Goal: Task Accomplishment & Management: Manage account settings

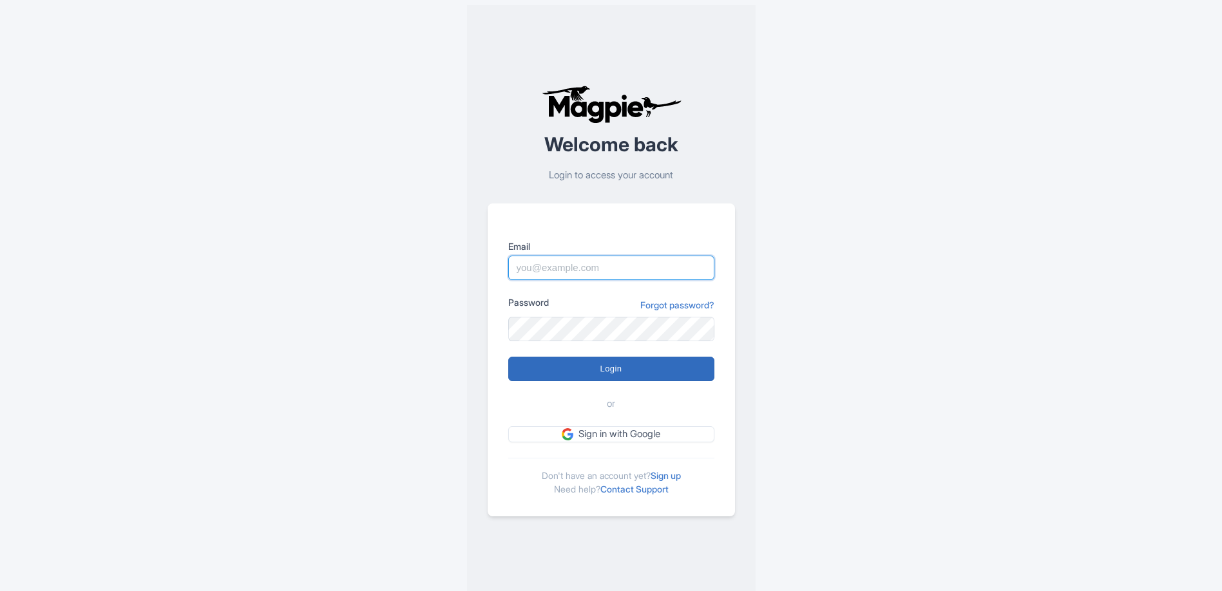
type input "[EMAIL_ADDRESS][DOMAIN_NAME]"
click at [605, 377] on input "Login" at bounding box center [611, 369] width 206 height 24
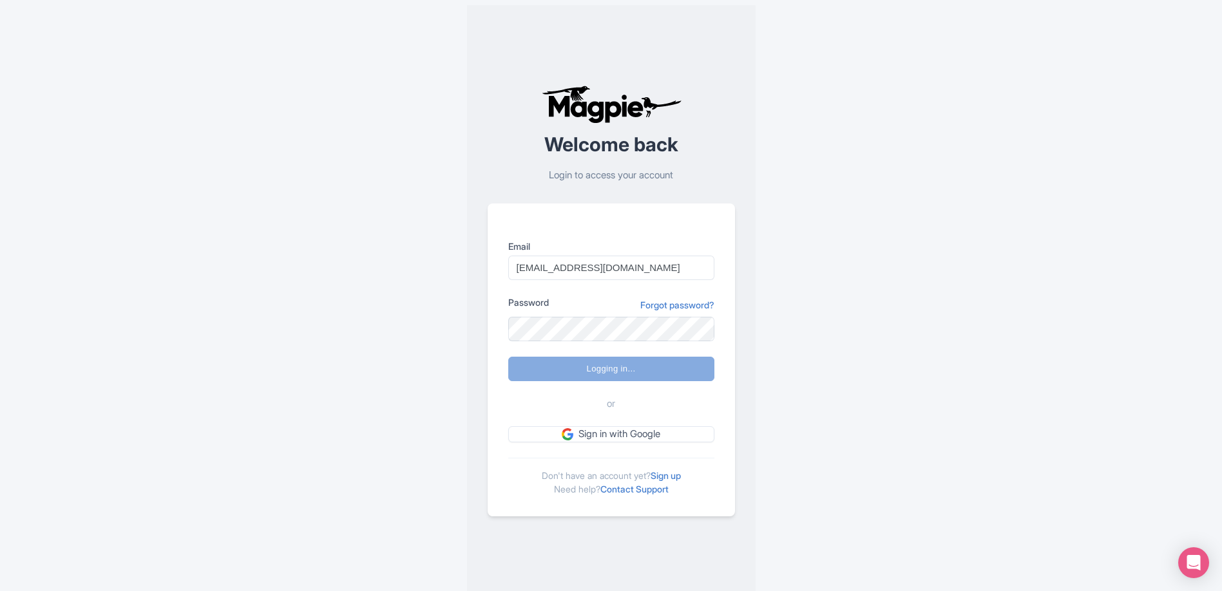
type input "Logging in..."
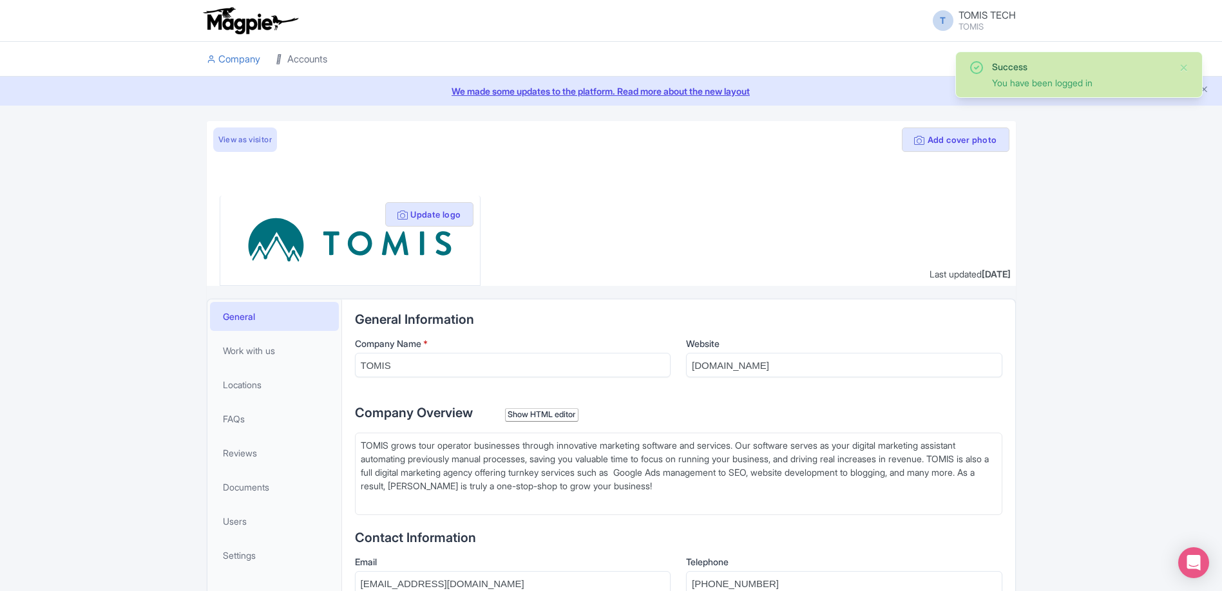
click at [301, 61] on link "Accounts" at bounding box center [302, 59] width 52 height 35
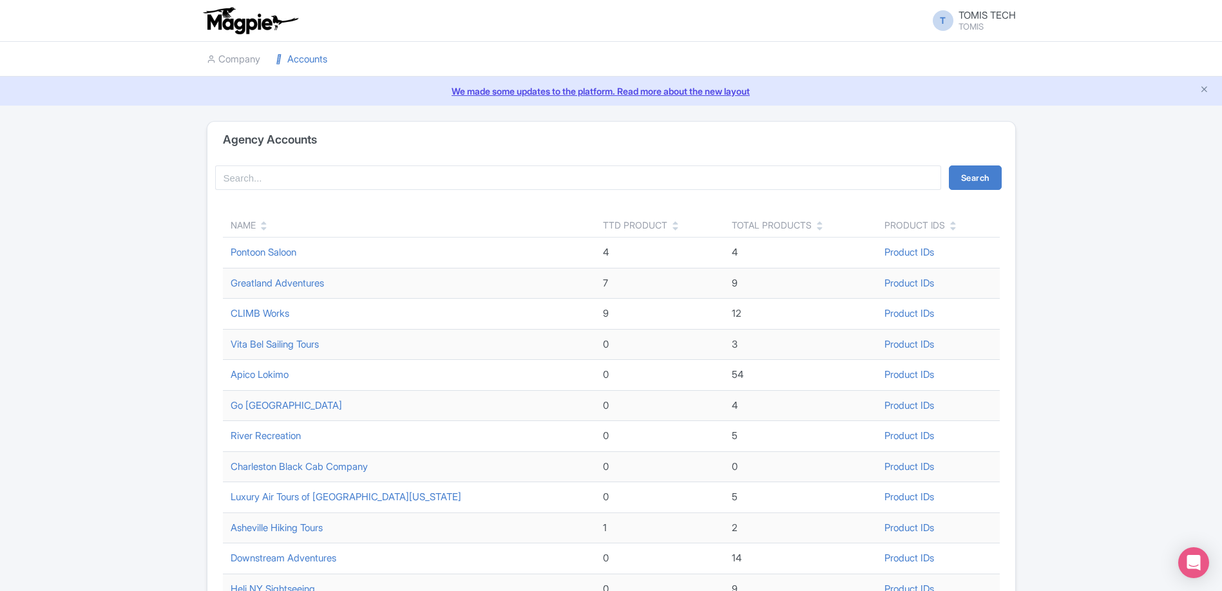
click at [264, 229] on icon at bounding box center [264, 228] width 6 height 9
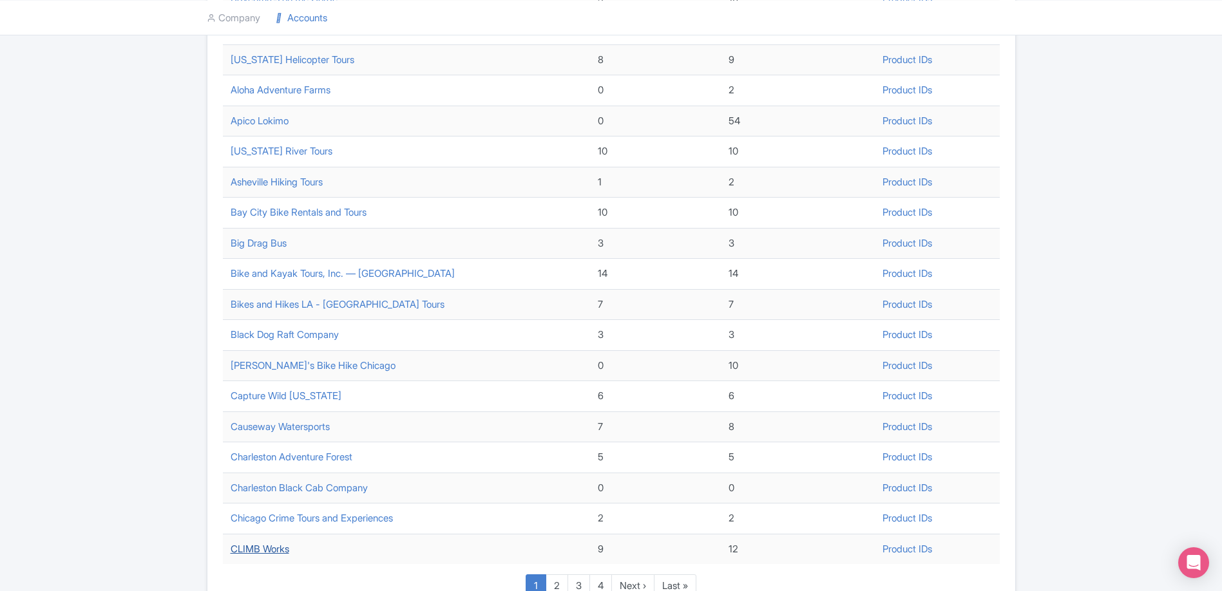
scroll to position [373, 0]
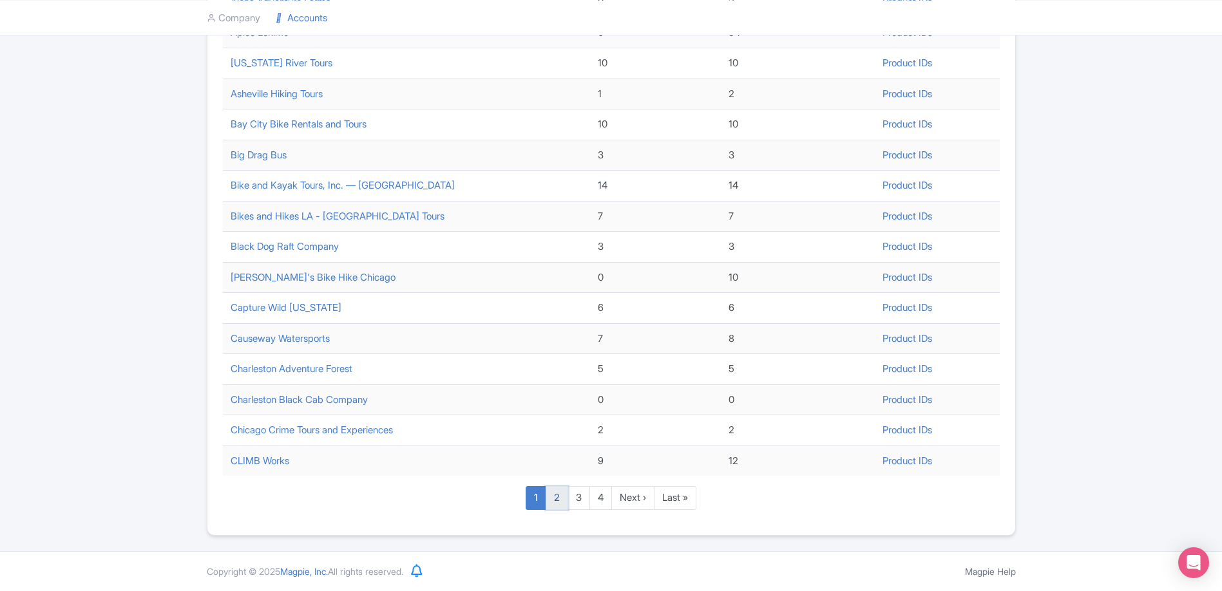
click at [557, 498] on link "2" at bounding box center [557, 498] width 23 height 24
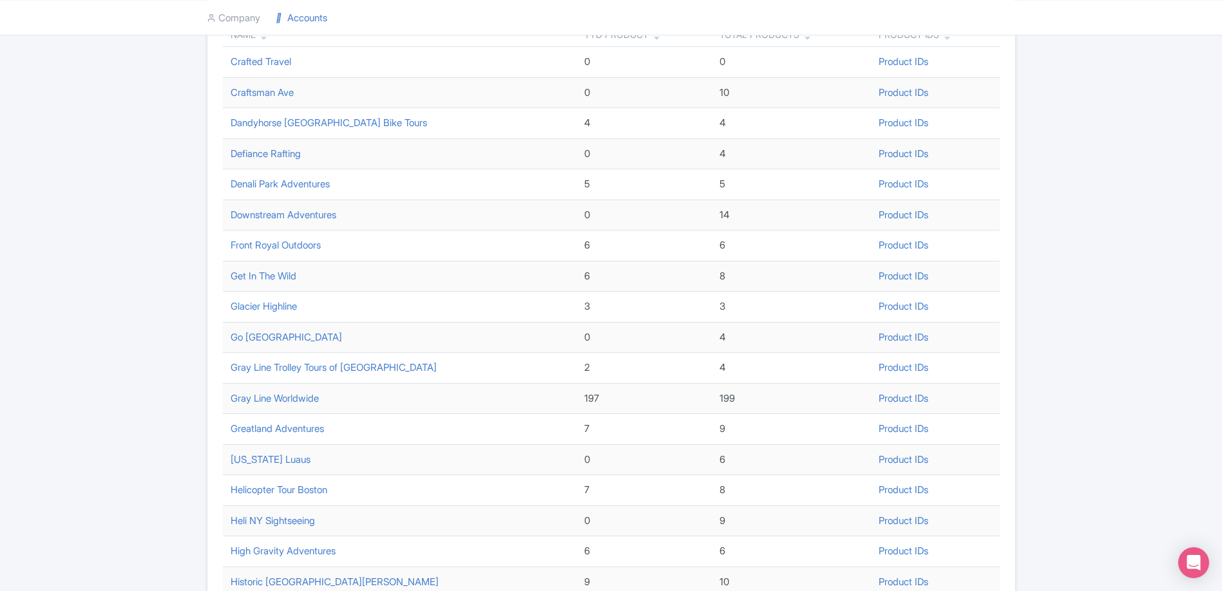
scroll to position [196, 0]
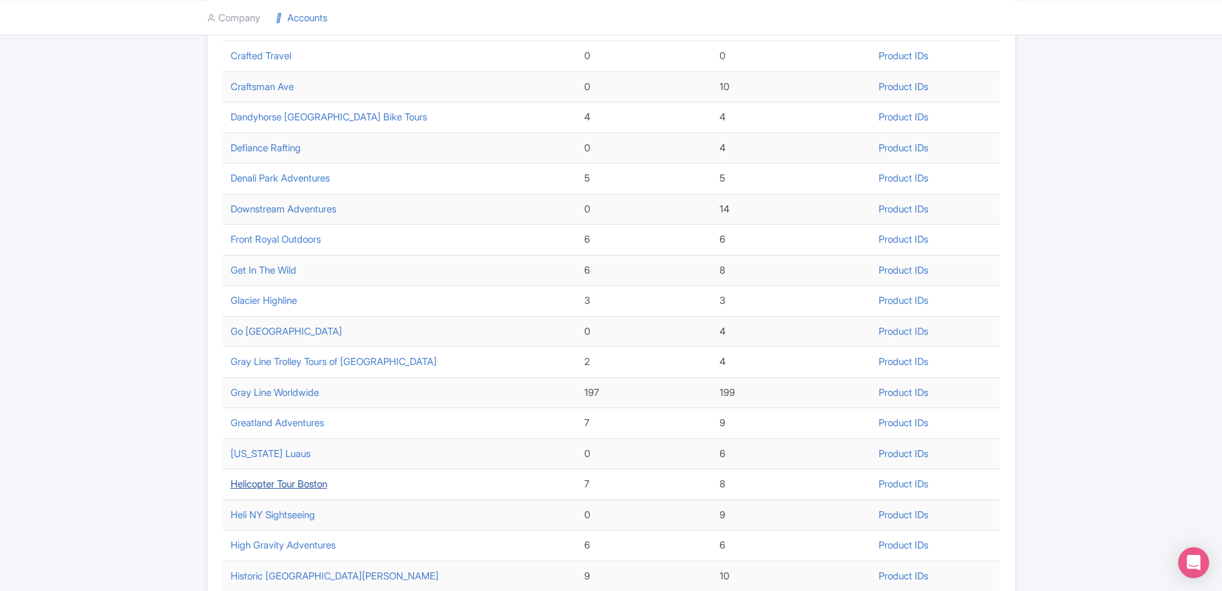
click at [278, 486] on link "Helicopter Tour Boston" at bounding box center [279, 484] width 97 height 12
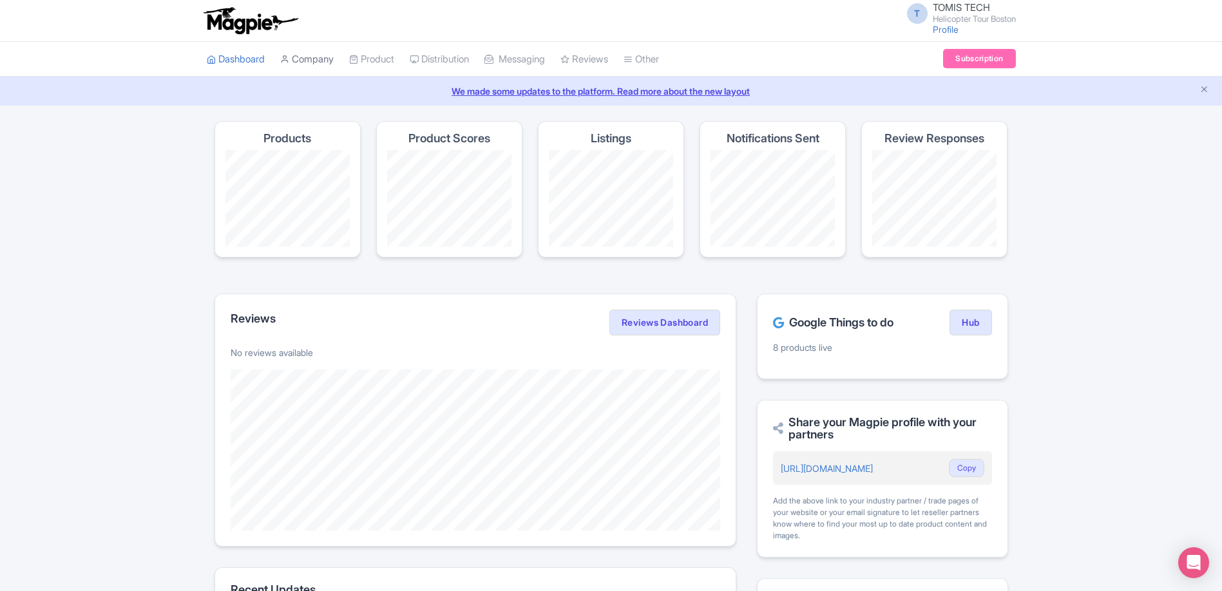
click at [314, 59] on link "Company" at bounding box center [306, 59] width 53 height 35
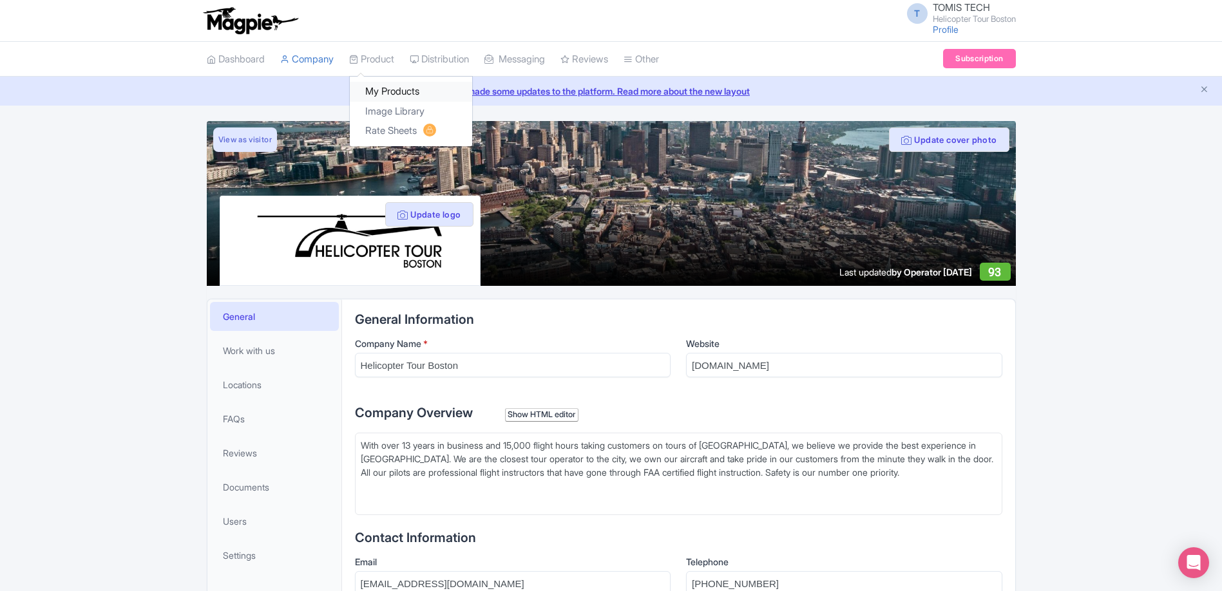
click at [382, 92] on link "My Products" at bounding box center [411, 92] width 122 height 20
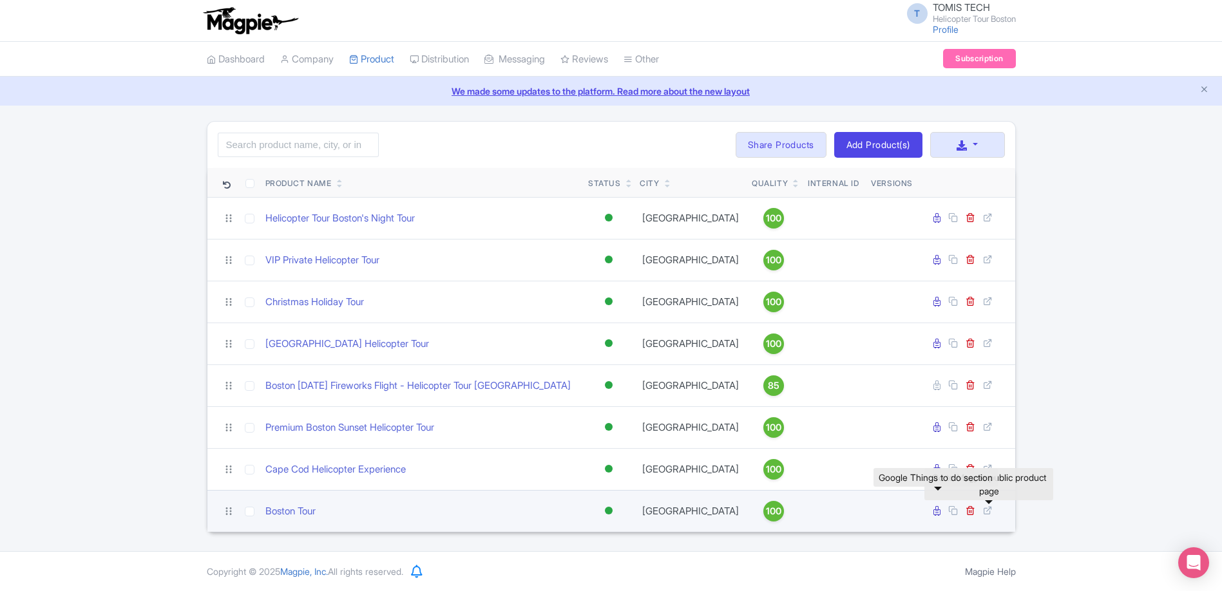
click at [935, 510] on icon at bounding box center [936, 511] width 7 height 10
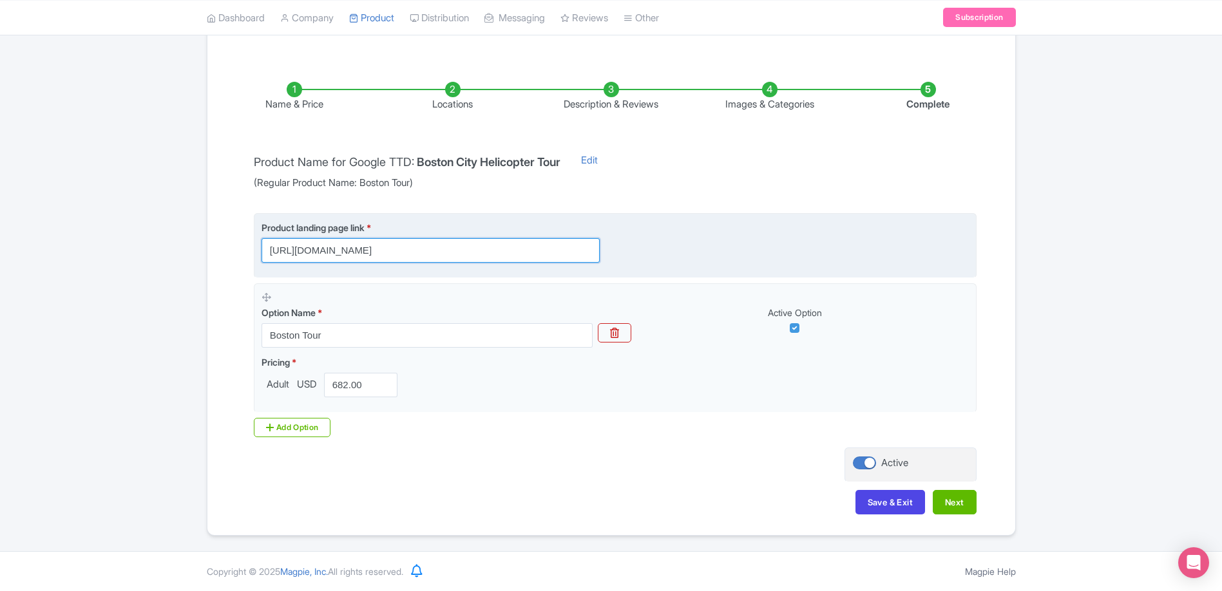
scroll to position [0, 160]
drag, startPoint x: 421, startPoint y: 251, endPoint x: 797, endPoint y: 250, distance: 376.8
click at [797, 250] on div "Product landing page link * [URL][DOMAIN_NAME]" at bounding box center [615, 242] width 707 height 42
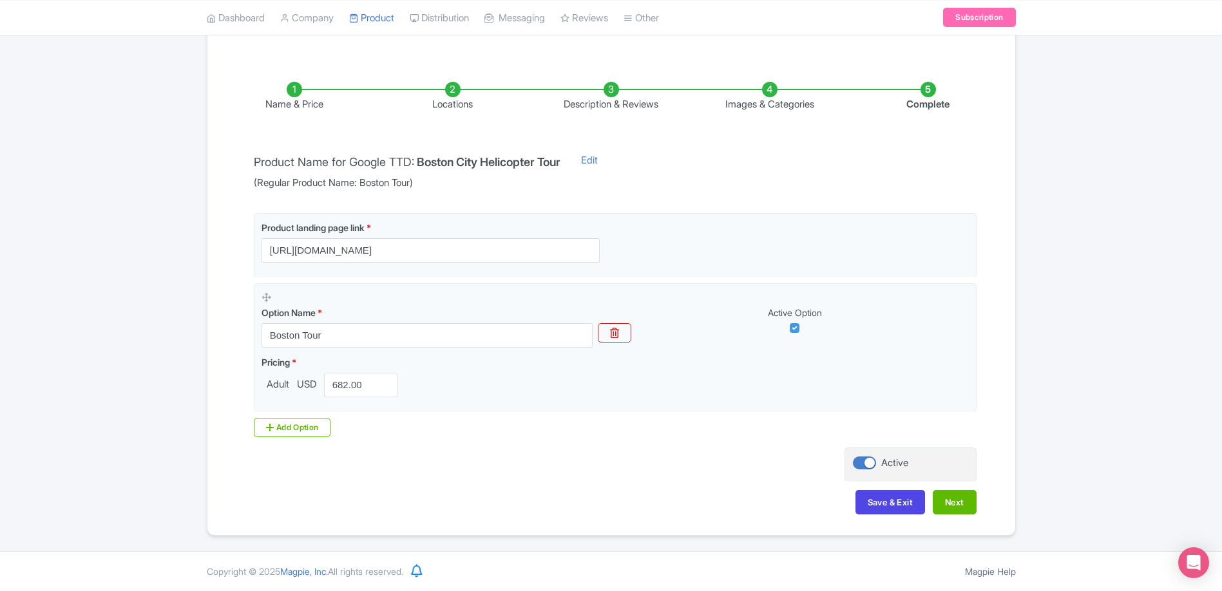
click at [142, 256] on div "← Back to Products Boston Tour ID# WPXDUE Content Distribution Google Things to…" at bounding box center [611, 240] width 1222 height 591
click at [456, 96] on li "Locations" at bounding box center [453, 97] width 158 height 30
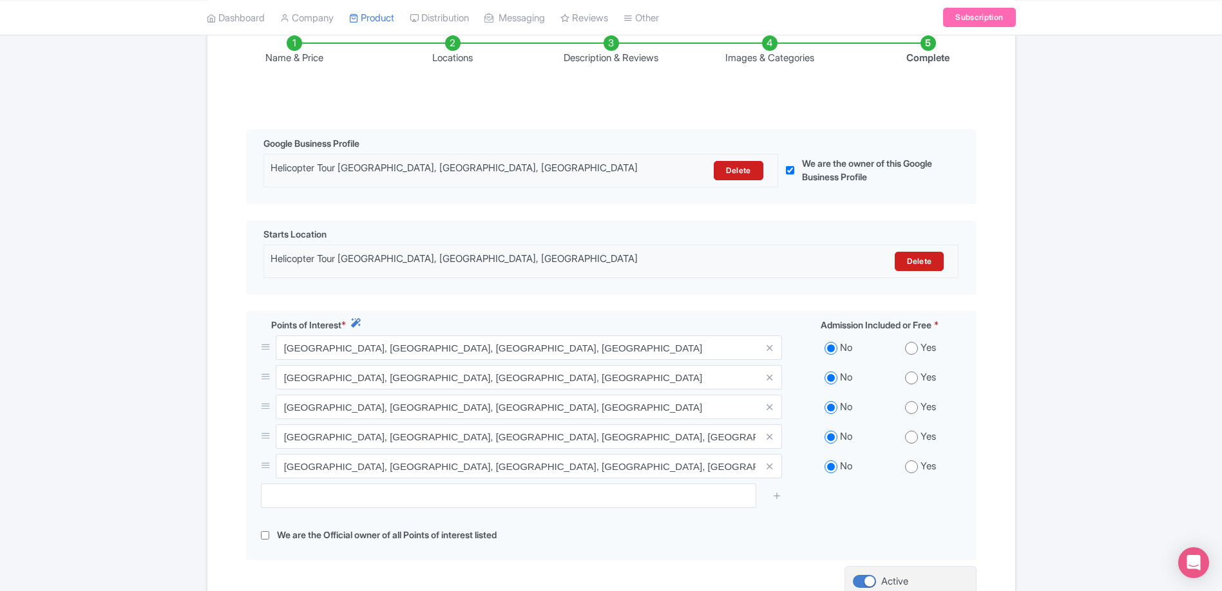
scroll to position [160, 0]
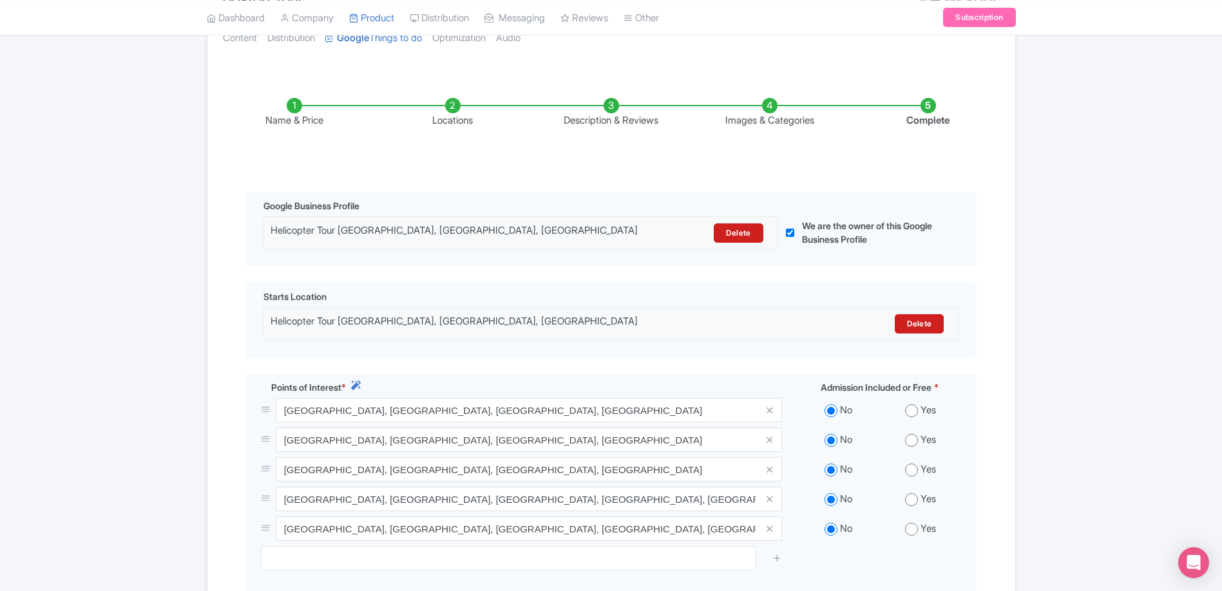
click at [610, 114] on li "Description & Reviews" at bounding box center [611, 113] width 158 height 30
